Goal: Task Accomplishment & Management: Manage account settings

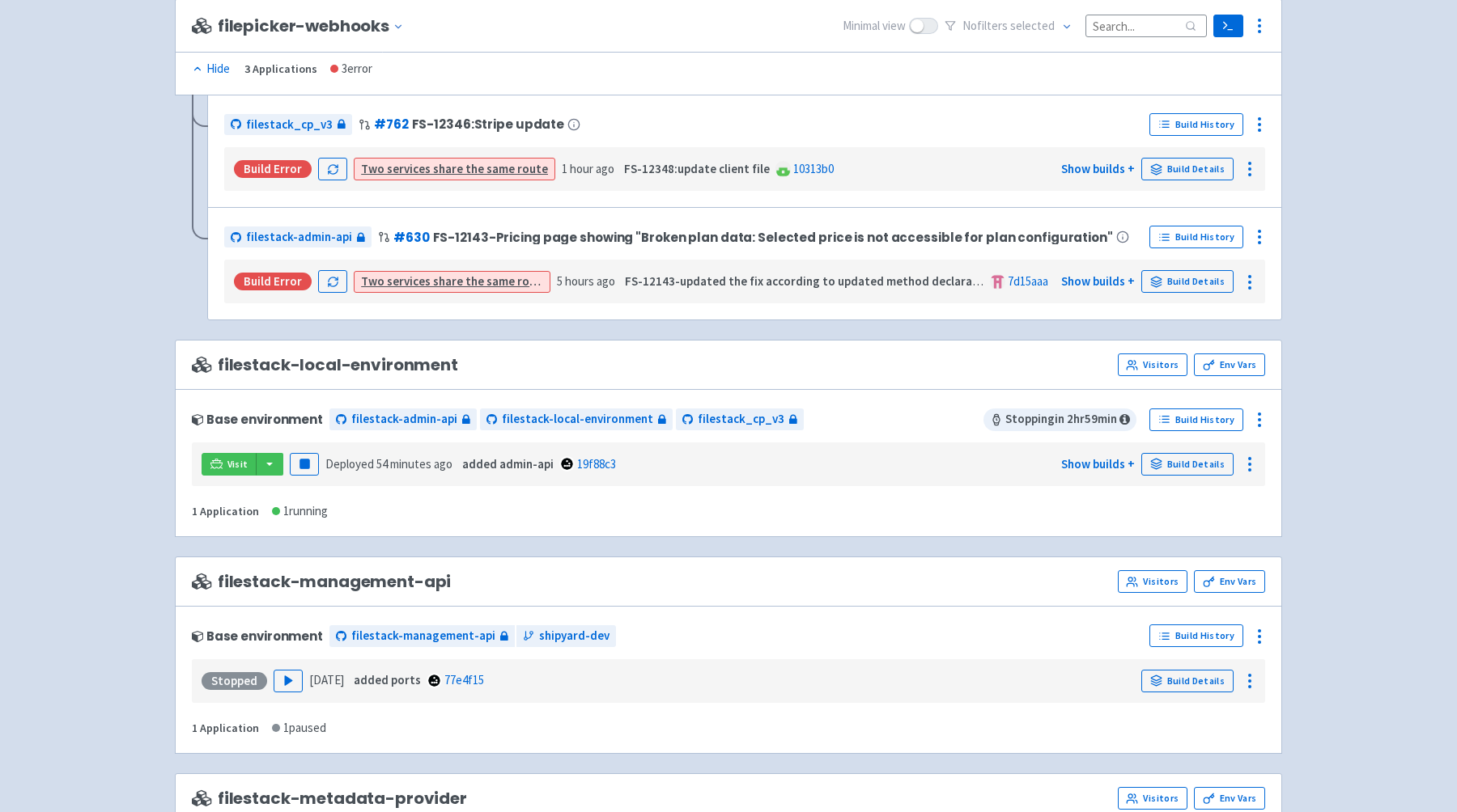
scroll to position [1160, 0]
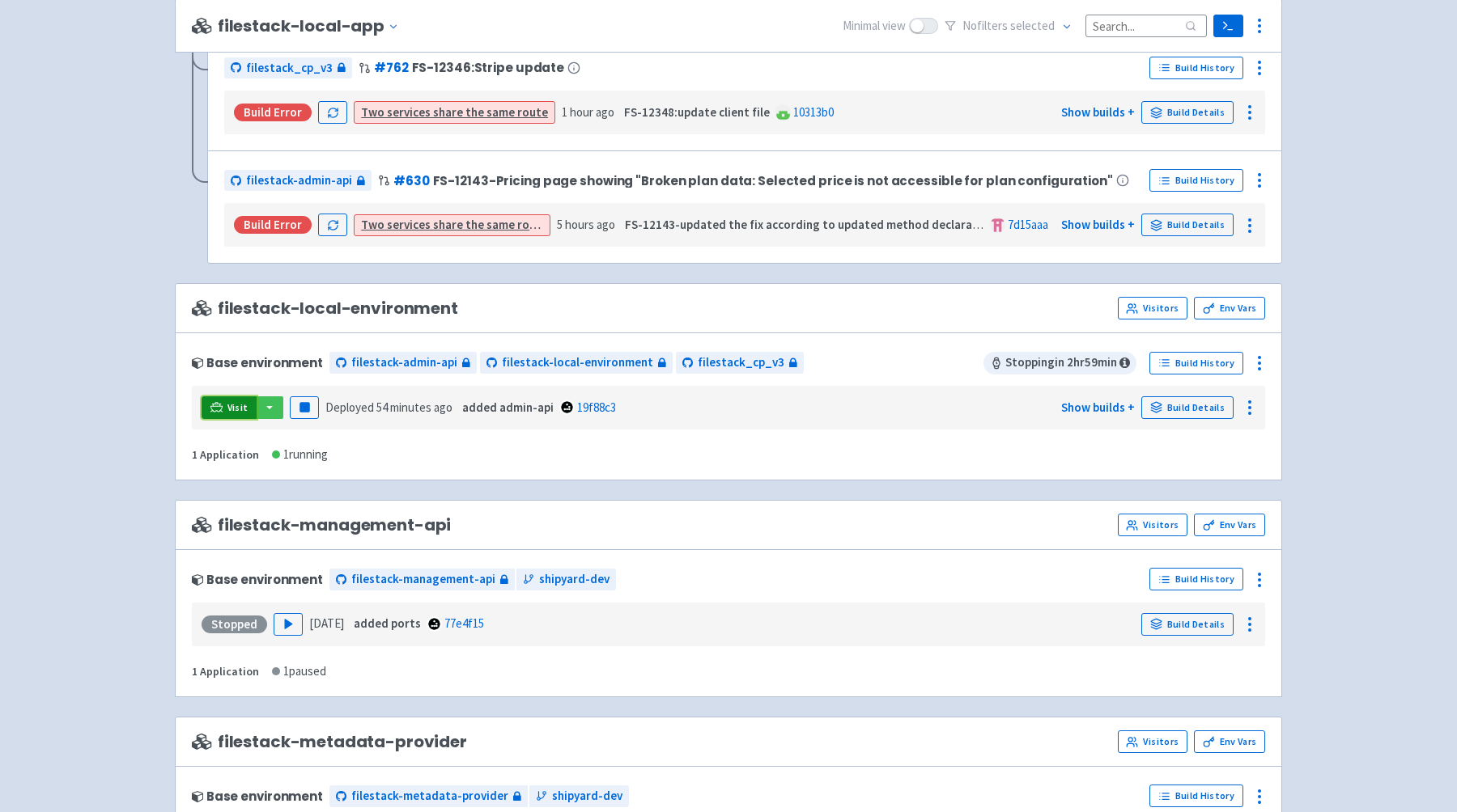
click at [219, 410] on icon at bounding box center [216, 407] width 12 height 9
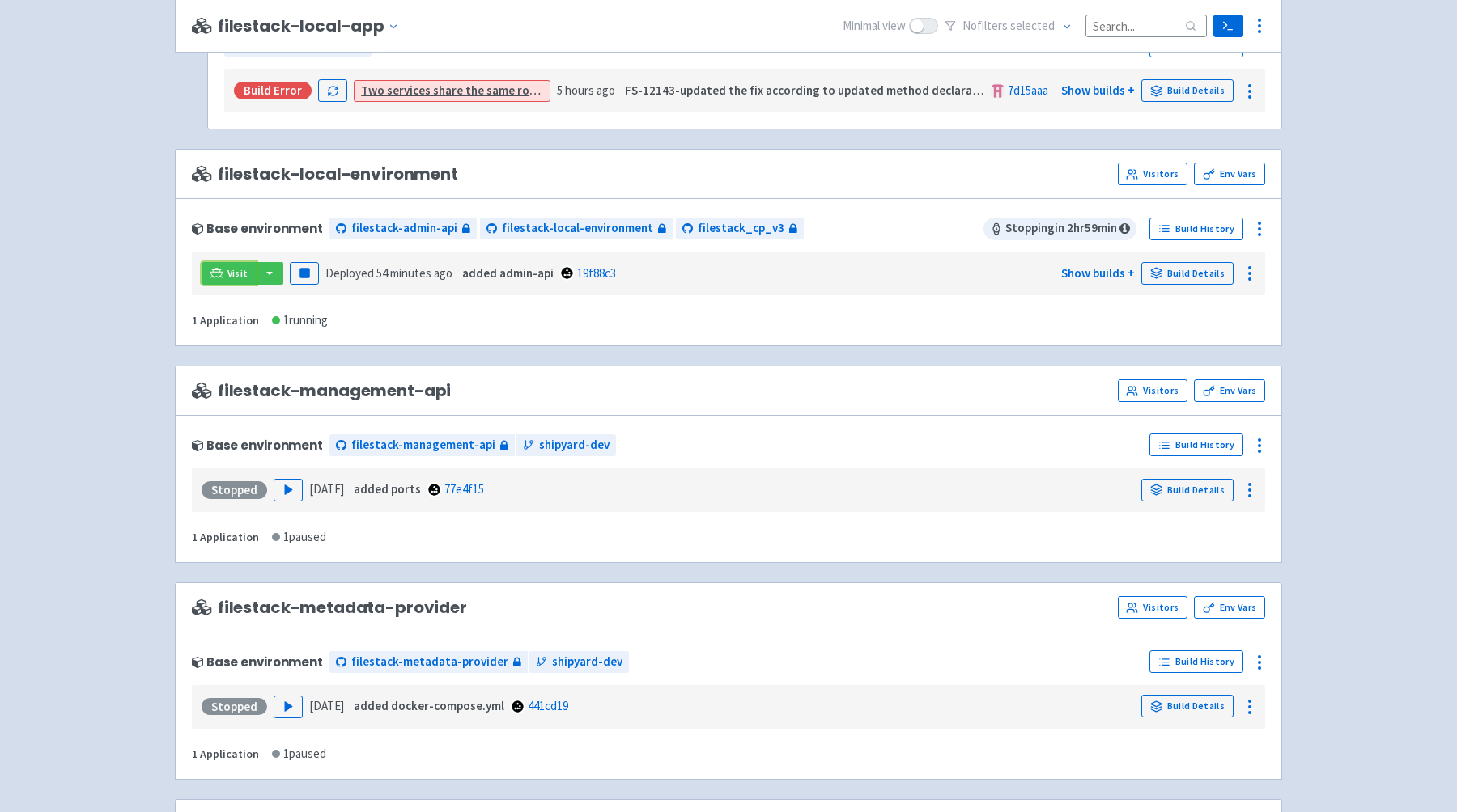
scroll to position [1293, 0]
click at [718, 175] on icon at bounding box center [1131, 176] width 12 height 12
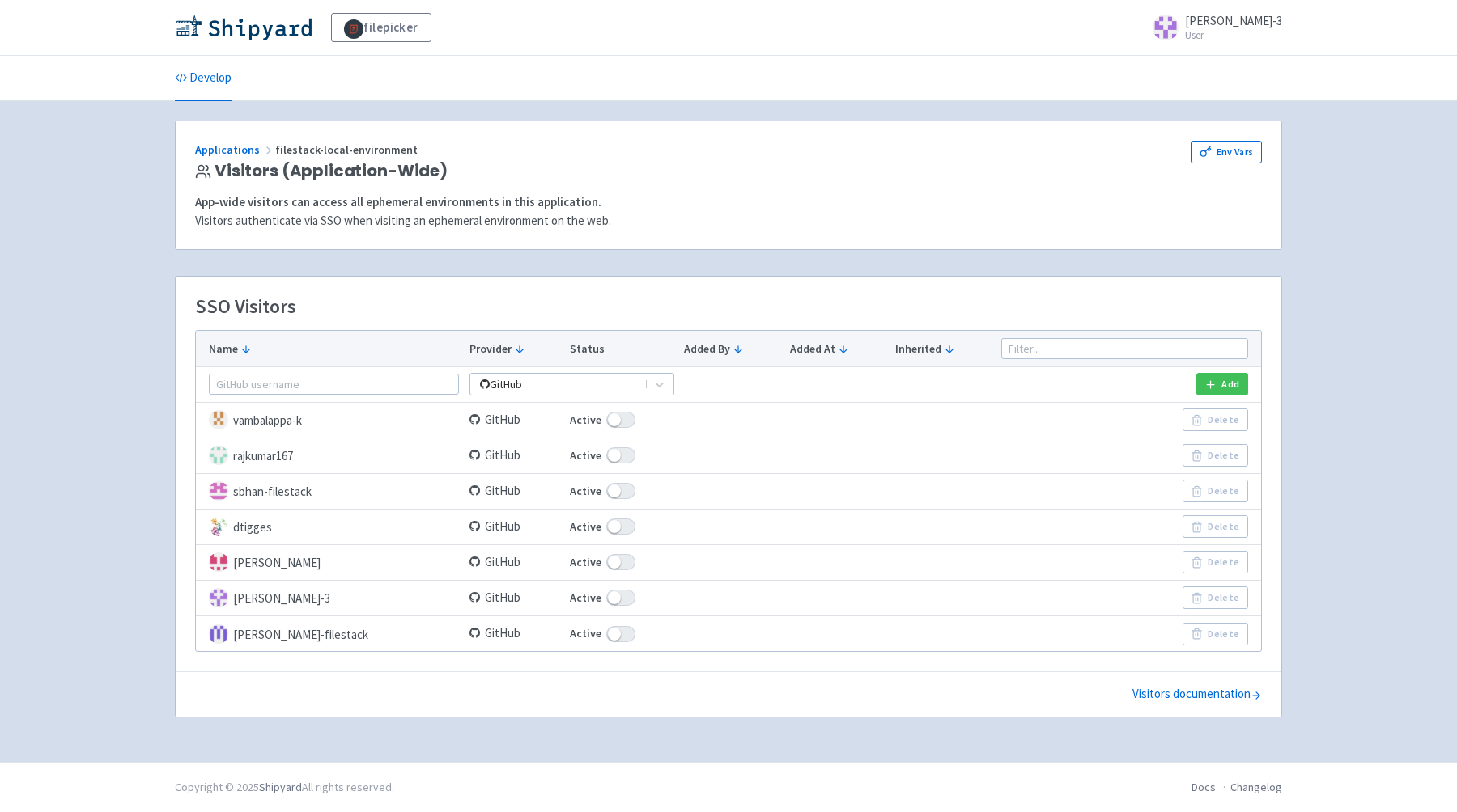
click at [606, 601] on span at bounding box center [621, 598] width 29 height 16
click at [580, 601] on input "Active" at bounding box center [575, 599] width 11 height 11
click at [606, 599] on span at bounding box center [621, 598] width 29 height 16
click at [580, 599] on input "Active" at bounding box center [575, 599] width 11 height 11
checkbox input "false"
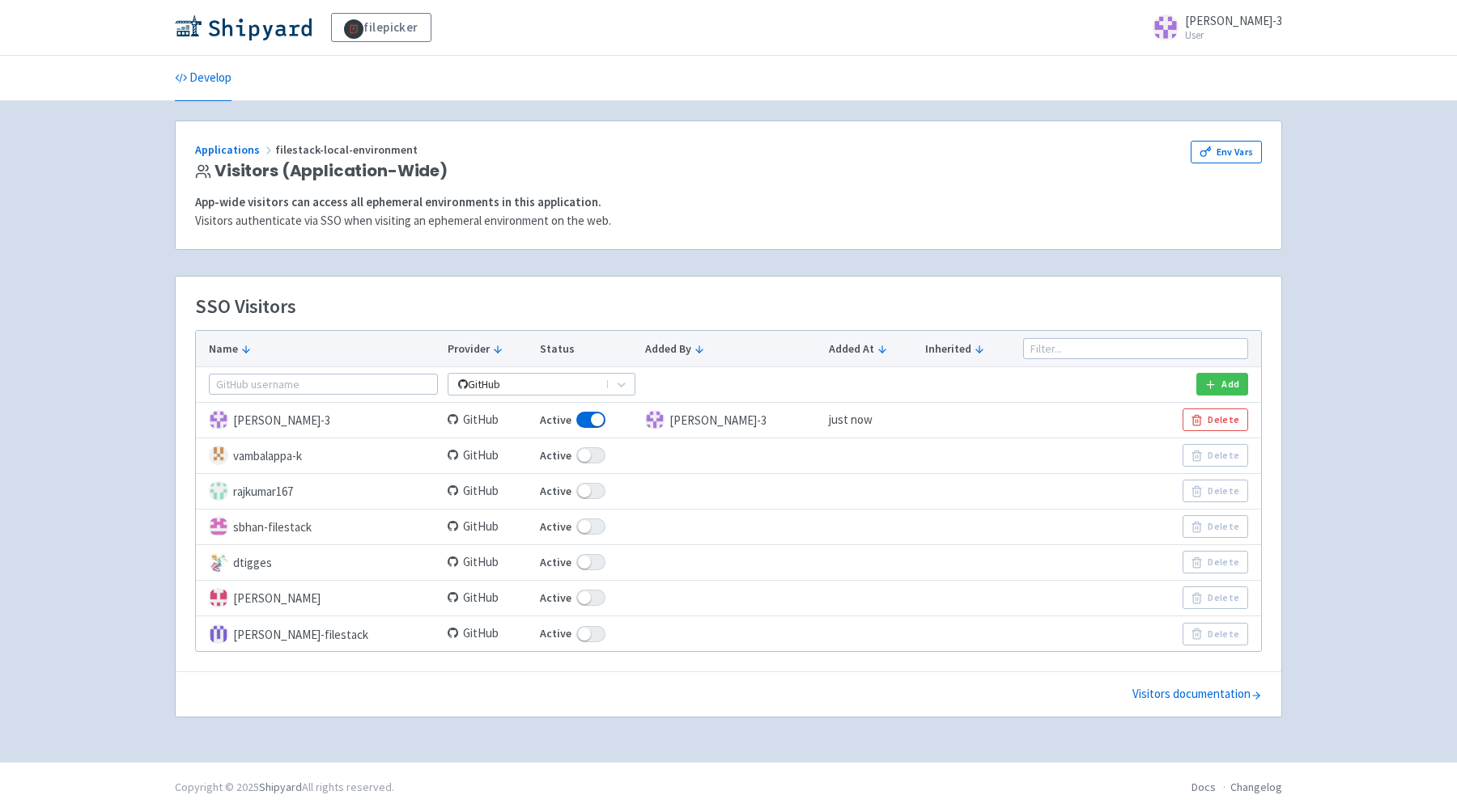
click at [588, 560] on span at bounding box center [591, 562] width 29 height 16
click at [551, 560] on input "Active" at bounding box center [545, 563] width 11 height 11
checkbox input "false"
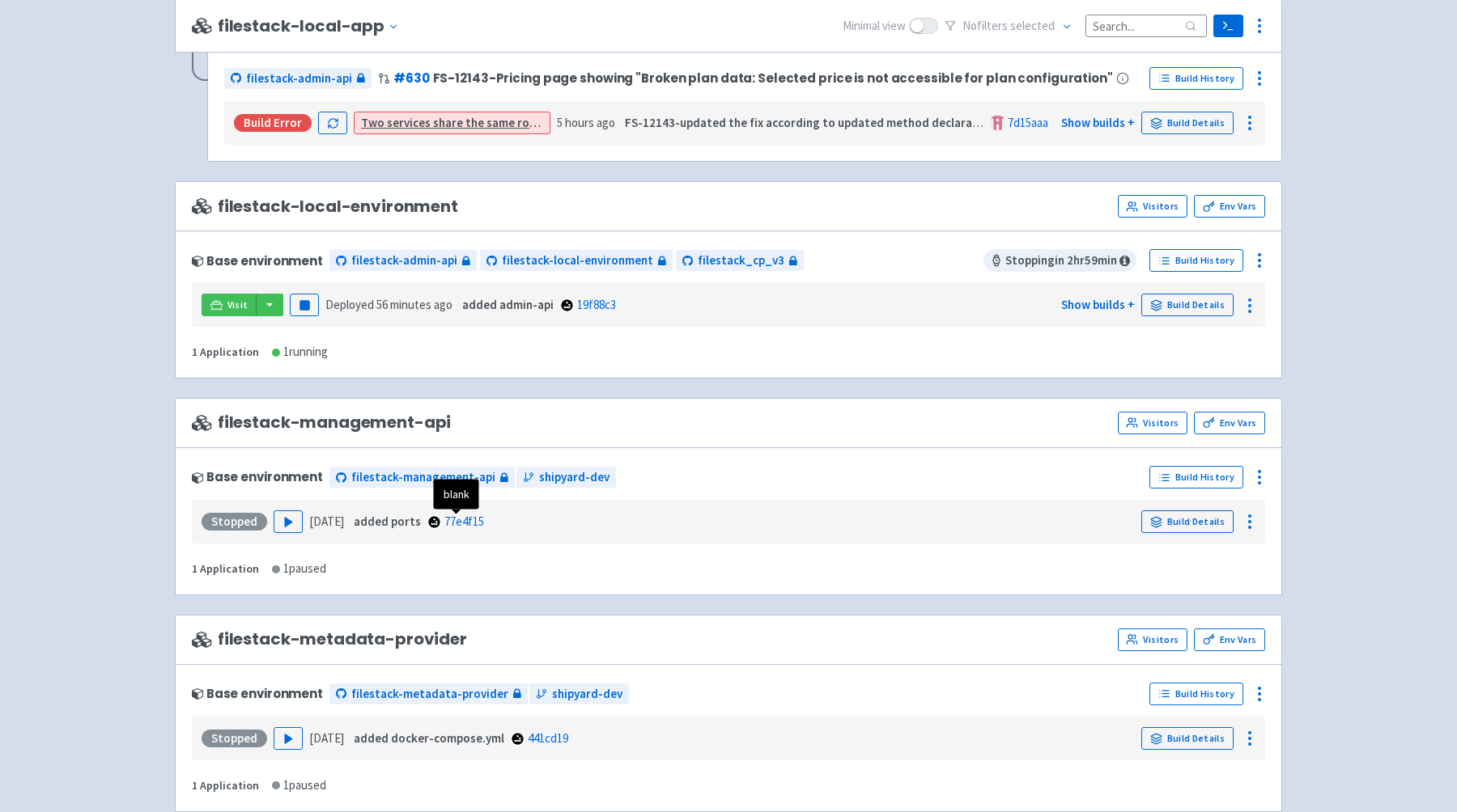
scroll to position [1269, 0]
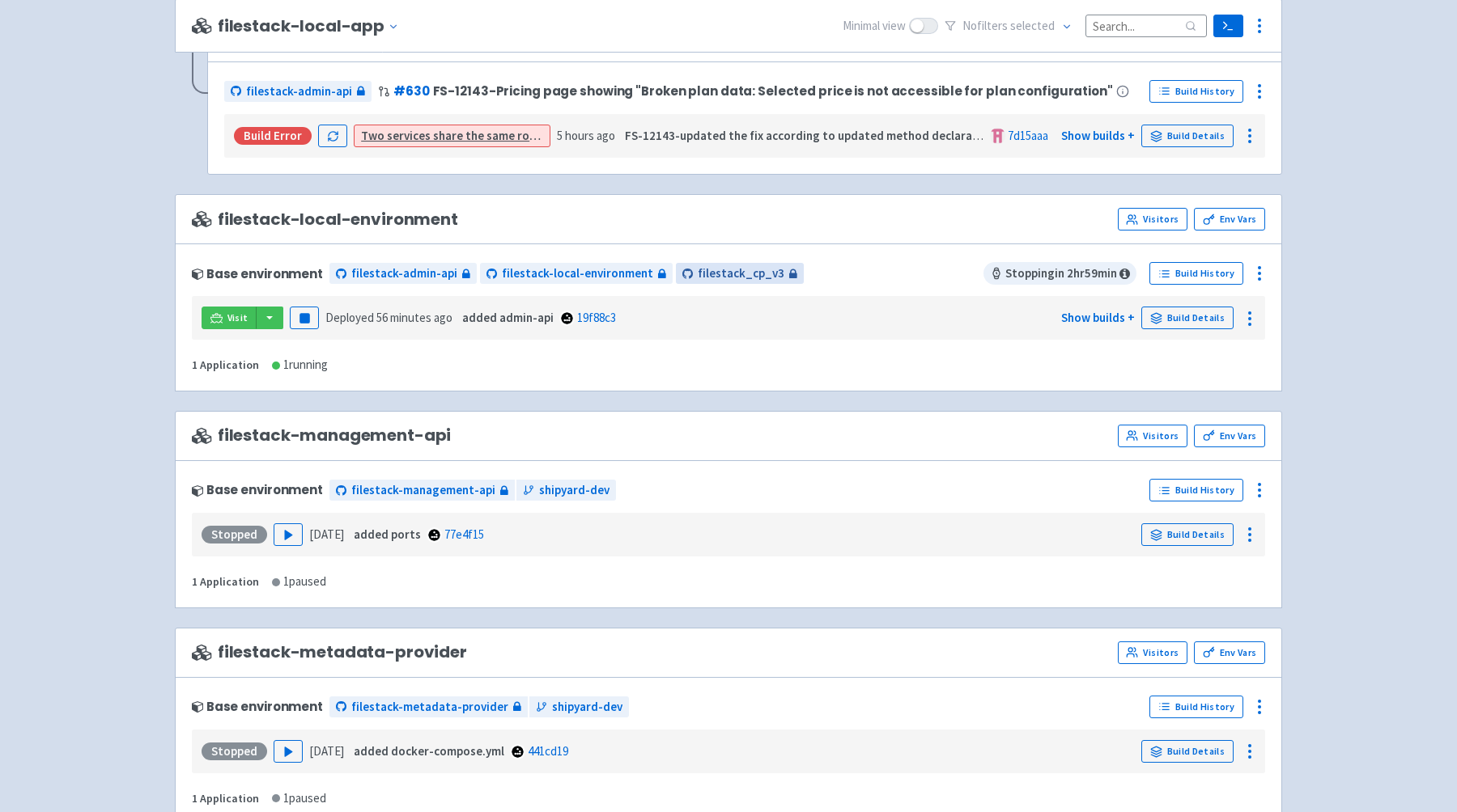
click at [698, 271] on span "filestack_cp_v3" at bounding box center [741, 273] width 87 height 18
click at [272, 326] on button "button" at bounding box center [270, 317] width 27 height 23
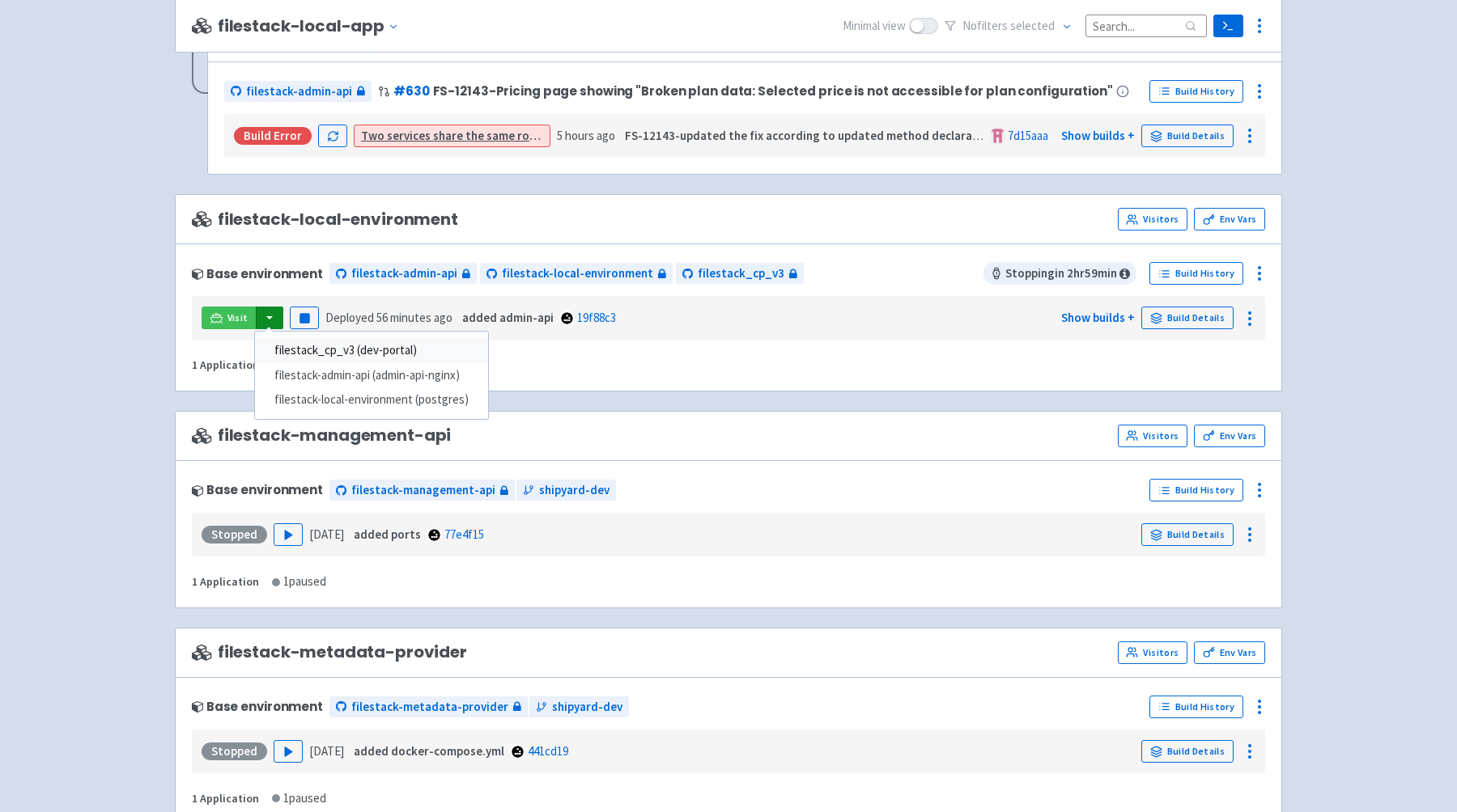
click at [317, 355] on link "filestack_cp_v3 (dev-portal)" at bounding box center [371, 350] width 233 height 25
